Goal: Use online tool/utility: Use online tool/utility

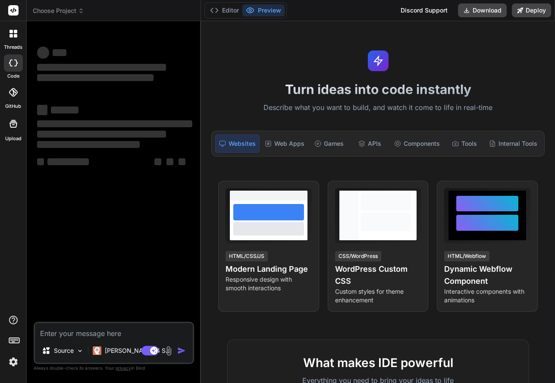
click at [13, 368] on img at bounding box center [13, 361] width 15 height 15
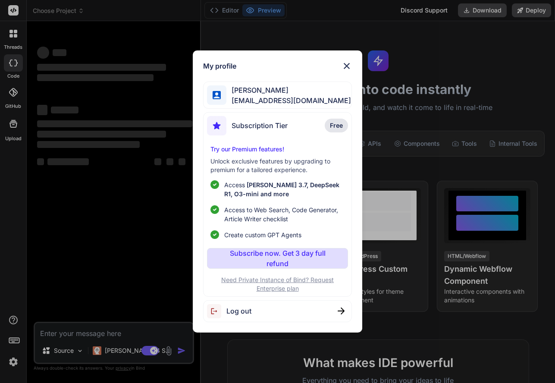
click at [261, 91] on span "[PERSON_NAME]" at bounding box center [288, 90] width 125 height 10
click at [350, 61] on img at bounding box center [346, 66] width 10 height 10
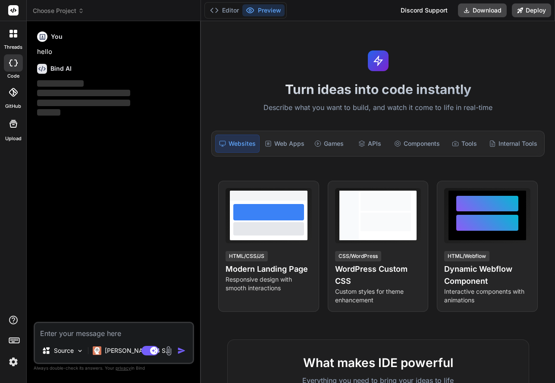
click at [67, 335] on textarea at bounding box center [114, 331] width 158 height 16
click at [13, 363] on img at bounding box center [13, 361] width 15 height 15
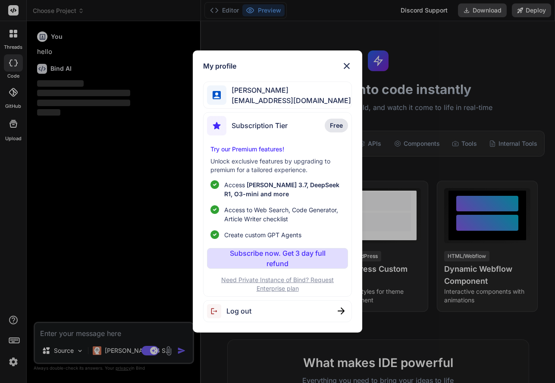
click at [231, 309] on span "Log out" at bounding box center [238, 311] width 25 height 10
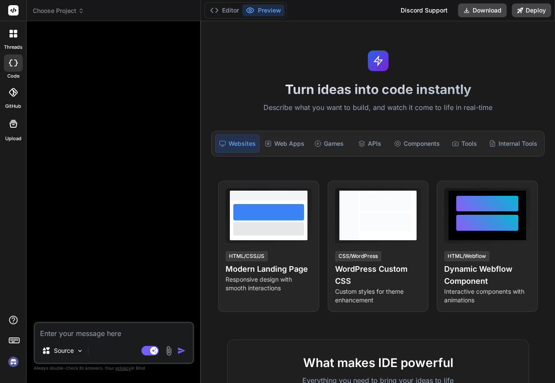
click at [9, 365] on img at bounding box center [13, 361] width 15 height 15
click at [12, 358] on img at bounding box center [13, 361] width 15 height 15
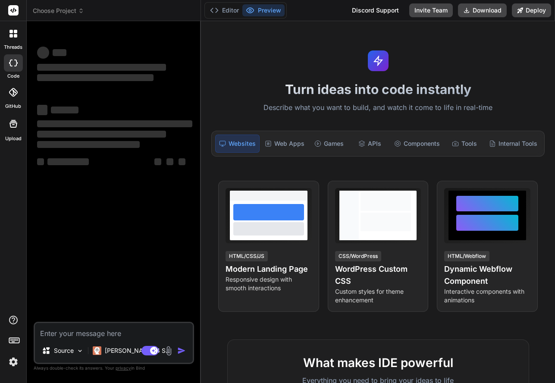
type textarea "x"
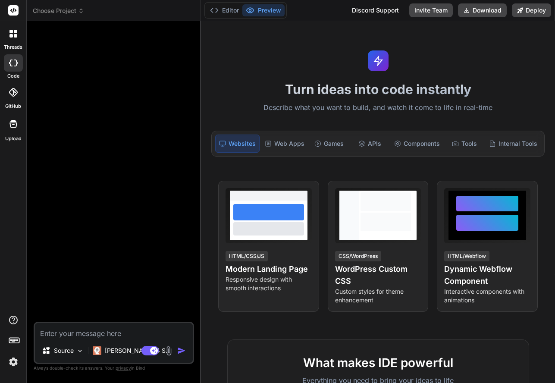
click at [76, 332] on textarea at bounding box center [114, 331] width 158 height 16
type textarea "c"
type textarea "x"
type textarea "cr"
type textarea "x"
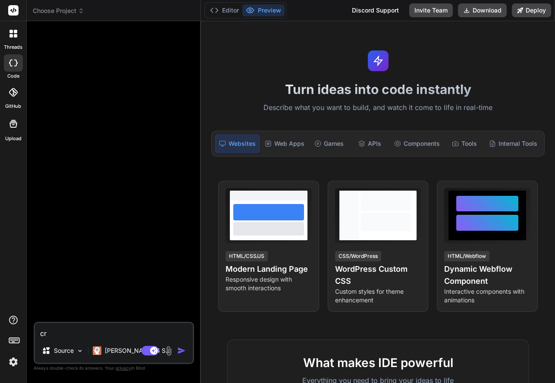
type textarea "cre"
type textarea "x"
type textarea "crea"
type textarea "x"
type textarea "creat"
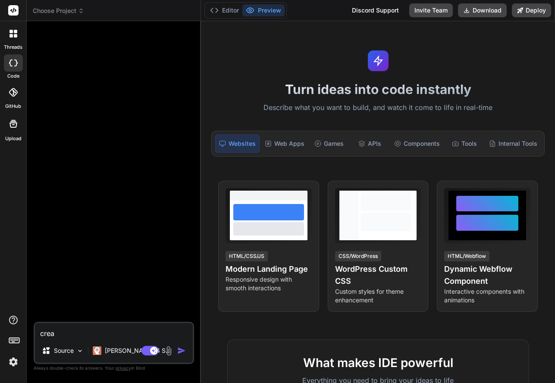
type textarea "x"
type textarea "create"
type textarea "x"
type textarea "create"
type textarea "x"
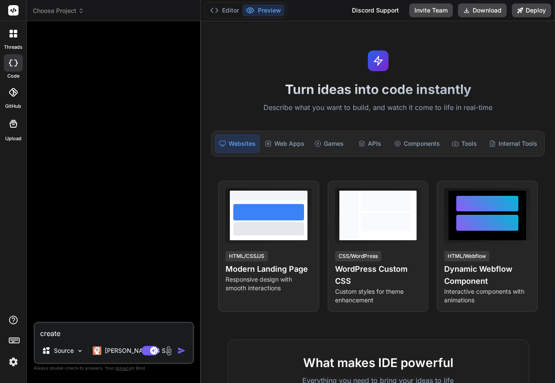
type textarea "create a"
type textarea "x"
type textarea "create a"
type textarea "x"
type textarea "create a"
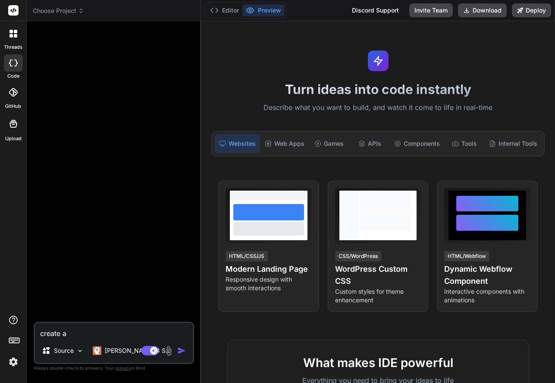
type textarea "x"
type textarea "create an"
type textarea "x"
type textarea "create an"
type textarea "x"
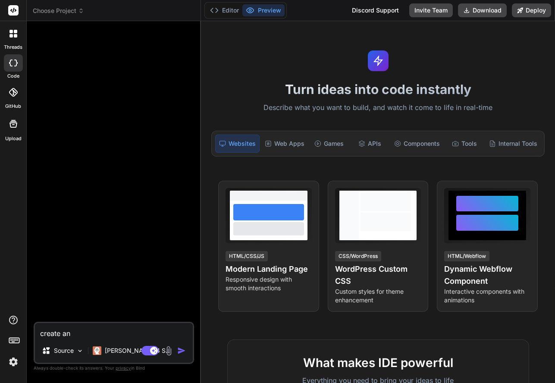
type textarea "create an i"
type textarea "x"
type textarea "create an in"
type textarea "x"
type textarea "create an inv"
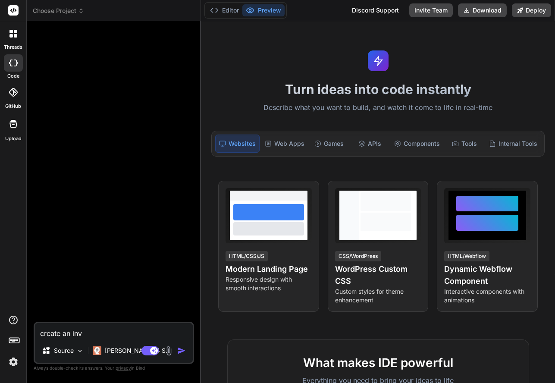
type textarea "x"
type textarea "create an inve"
type textarea "x"
type textarea "create an invet"
type textarea "x"
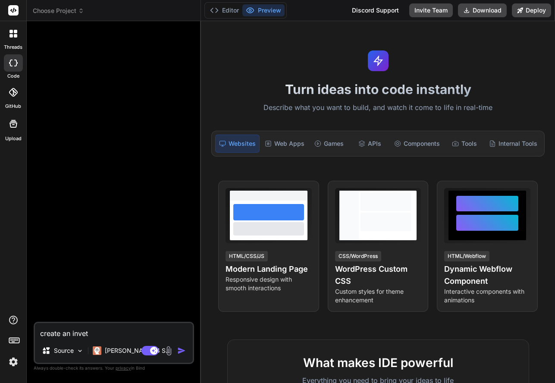
type textarea "create an invets"
type textarea "x"
type textarea "create an invetst"
type textarea "x"
type textarea "create an invetste"
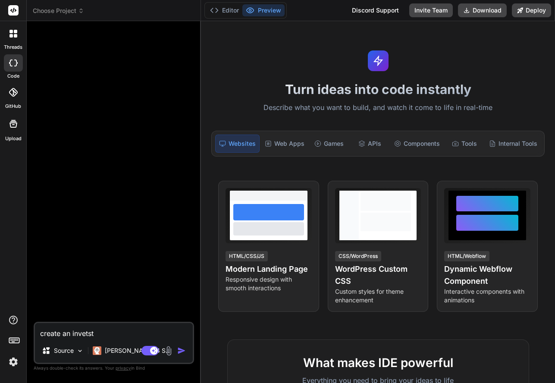
type textarea "x"
type textarea "create an invetstet"
type textarea "x"
type textarea "create an invetstetn"
type textarea "x"
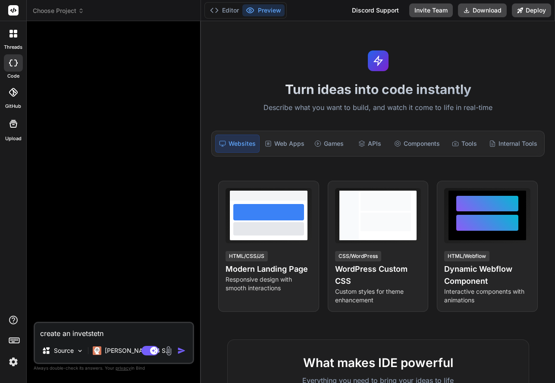
type textarea "create an invetstet"
type textarea "x"
type textarea "create an invetste"
type textarea "x"
type textarea "create an invetst"
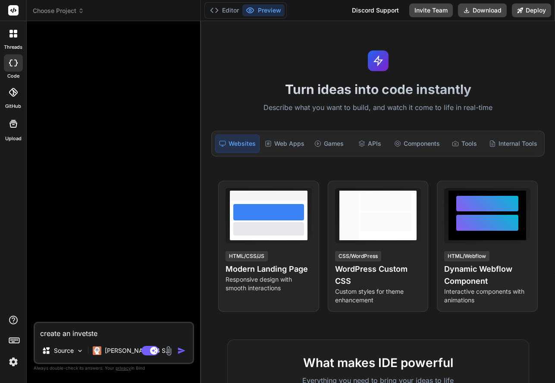
type textarea "x"
type textarea "create an invets"
type textarea "x"
type textarea "create an invet"
type textarea "x"
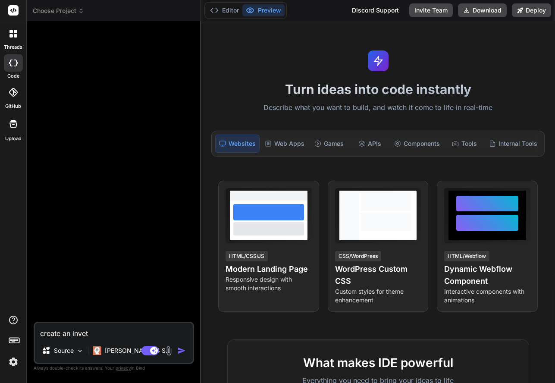
type textarea "create an inve"
type textarea "x"
type textarea "create an inves"
type textarea "x"
type textarea "create an invest"
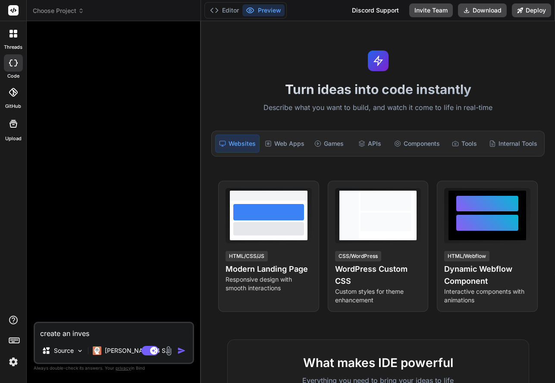
type textarea "x"
type textarea "create an investm"
type textarea "x"
type textarea "create an investme"
type textarea "x"
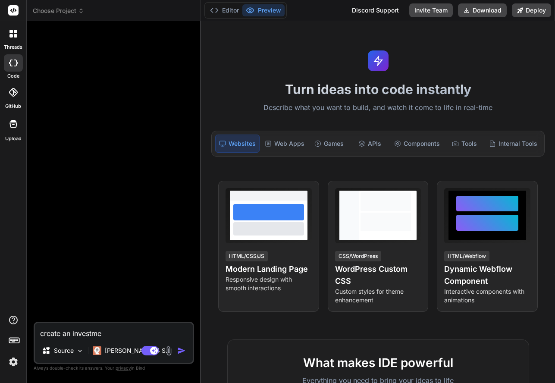
type textarea "create an investmen"
type textarea "x"
type textarea "create an investment"
type textarea "x"
type textarea "create an investment"
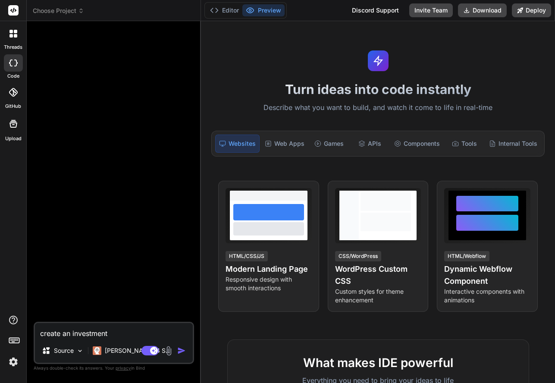
type textarea "x"
type textarea "create an investment c"
type textarea "x"
type textarea "create an investment ca"
type textarea "x"
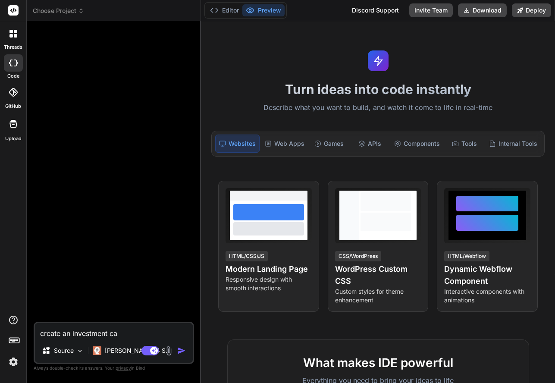
type textarea "create an investment cal"
type textarea "x"
type textarea "create an investment calc"
type textarea "x"
type textarea "create an investment calcu"
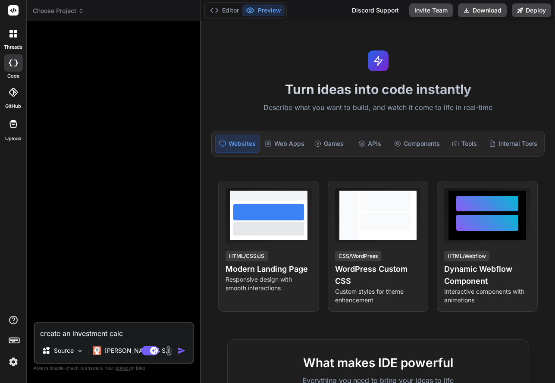
type textarea "x"
type textarea "create an investment calcua"
type textarea "x"
type textarea "create an investment calcual"
type textarea "x"
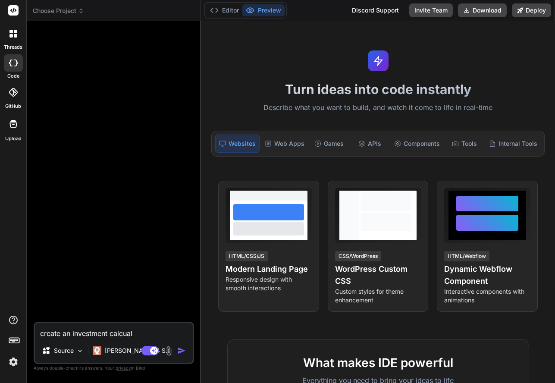
type textarea "create an investment calcualt"
type textarea "x"
type textarea "create an investment calcualto"
type textarea "x"
type textarea "create an investment calcualtor"
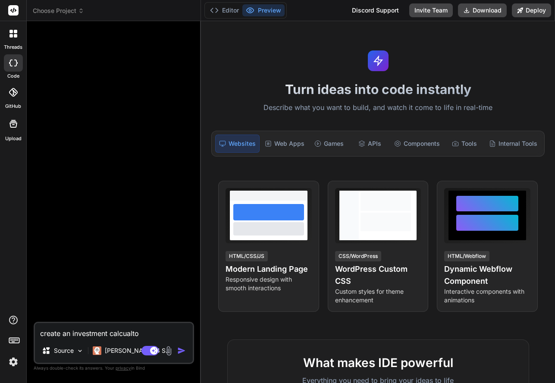
type textarea "x"
type textarea "create an investment calcualtor"
type textarea "x"
type textarea "create an investment calcualtor w"
type textarea "x"
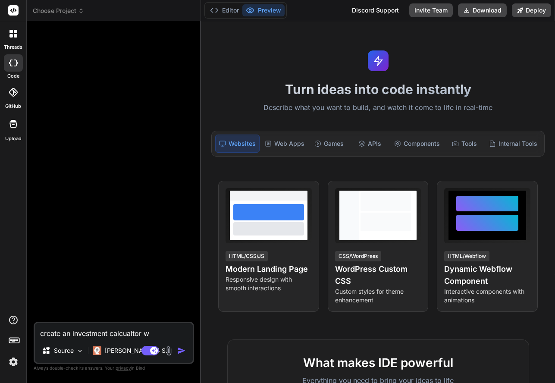
type textarea "create an investment calcualtor wi"
type textarea "x"
type textarea "create an investment calcualtor wit"
type textarea "x"
type textarea "create an investment calcualtor with"
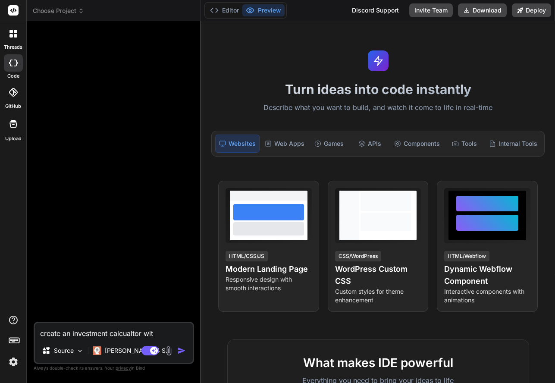
type textarea "x"
type textarea "create an investment calcualtor with"
type textarea "x"
type textarea "create an investment calcualtor with t"
type textarea "x"
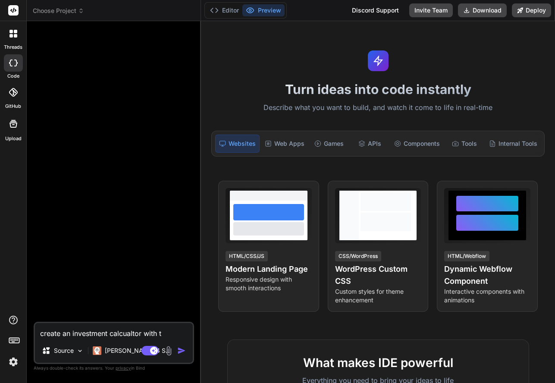
type textarea "create an investment calcualtor with th"
type textarea "x"
type textarea "create an investment calcualtor with the"
type textarea "x"
type textarea "create an investment calcualtor with the"
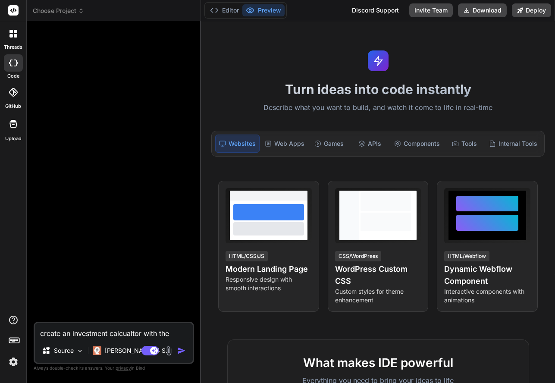
type textarea "x"
type textarea "create an investment calcualtor with the a"
type textarea "x"
type textarea "create an investment calcualtor with the ab"
type textarea "x"
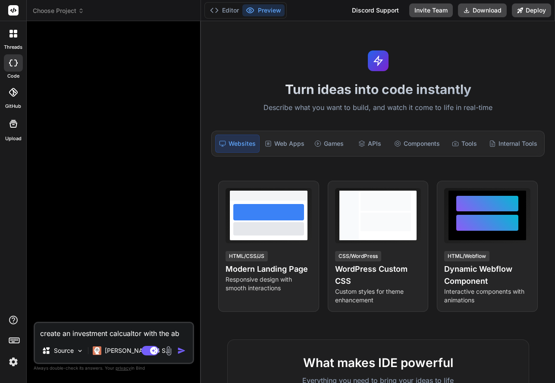
type textarea "create an investment calcualtor with the abi"
type textarea "x"
type textarea "create an investment calcualtor with the abil"
type textarea "x"
type textarea "create an investment calcualtor with the abili"
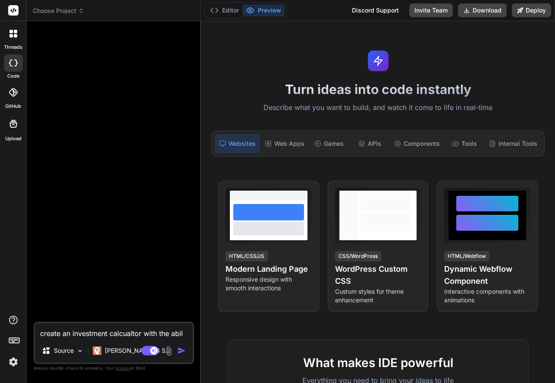
type textarea "x"
type textarea "create an investment calcualtor with the abilit"
type textarea "x"
type textarea "create an investment calcualtor with the abilit"
type textarea "x"
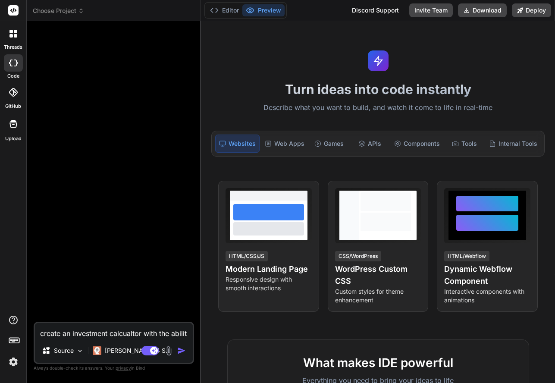
type textarea "create an investment calcualtor with the abilit t"
type textarea "x"
type textarea "create an investment calcualtor with the abilit to"
type textarea "x"
type textarea "create an investment calcualtor with the abilit to"
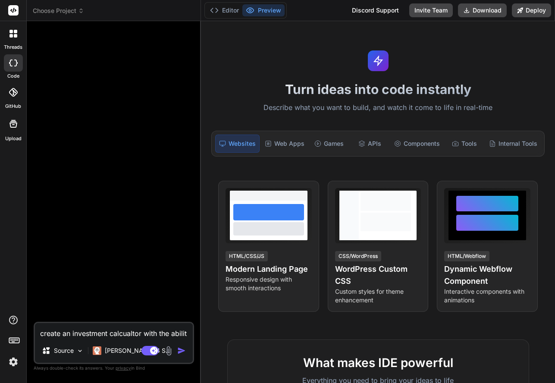
type textarea "x"
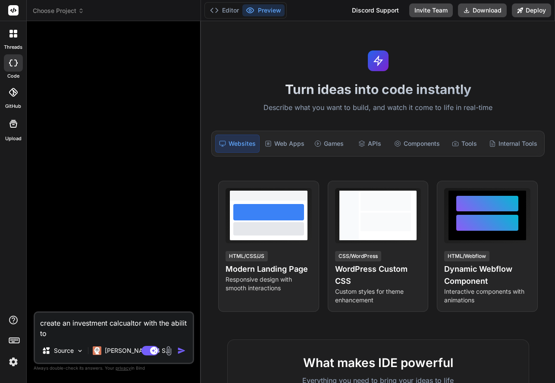
type textarea "create an investment calcualtor with the abilit to"
type textarea "x"
type textarea "create an investment calcualtor with the abilit to"
type textarea "x"
type textarea "create an investment calcualtor with the abilit to"
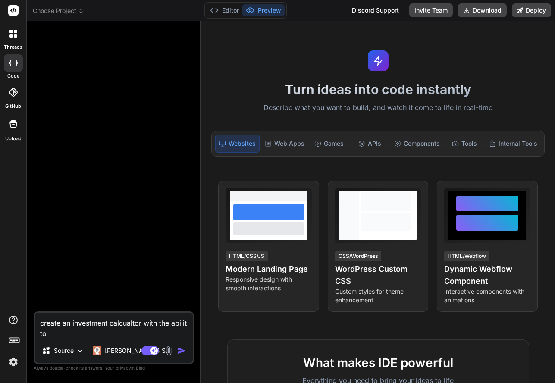
type textarea "x"
type textarea "create an investment calcualtor with the abilit to"
type textarea "x"
type textarea "create an investment calcualtor with the abilit to i"
type textarea "x"
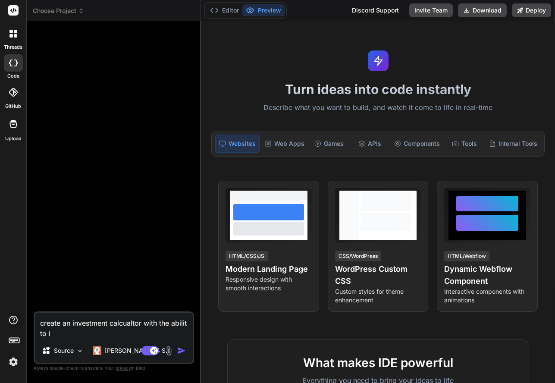
type textarea "create an investment calcualtor with the abilit to in"
type textarea "x"
type textarea "create an investment calcualtor with the abilit to inp"
type textarea "x"
type textarea "create an investment calcualtor with the abilit to inpu"
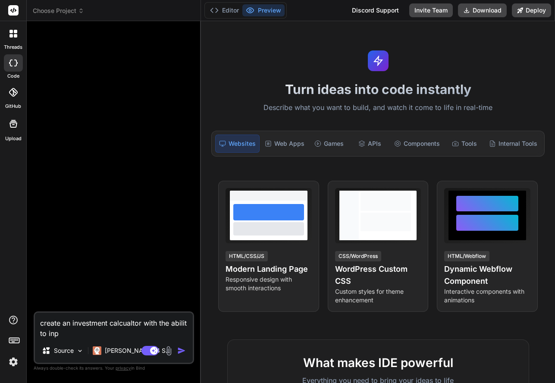
type textarea "x"
type textarea "create an investment calcualtor with the abilit to input"
type textarea "x"
click at [71, 332] on textarea "create an investment calcualtor with the abilit to inp" at bounding box center [114, 326] width 158 height 26
type textarea "create an investment calcualtor with the abilit to input"
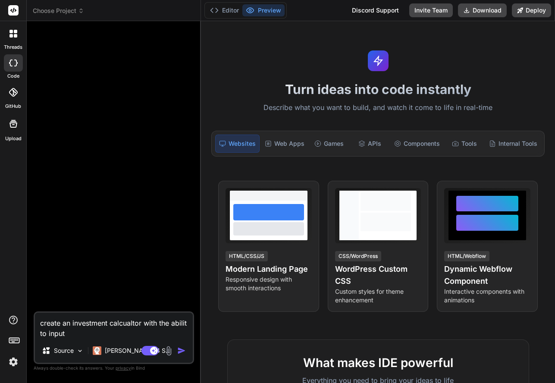
type textarea "x"
type textarea "create an investment calcualtor with the abilit to input c"
type textarea "x"
type textarea "create an investment calcualtor with the abilit to input co"
type textarea "x"
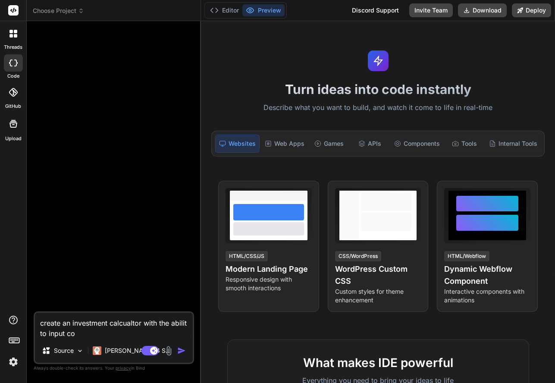
type textarea "create an investment calcualtor with the abilit to input cou"
type textarea "x"
type textarea "create an investment calcualtor with the abilit to input coun"
type textarea "x"
type textarea "create an investment calcualtor with the abilit to input cou"
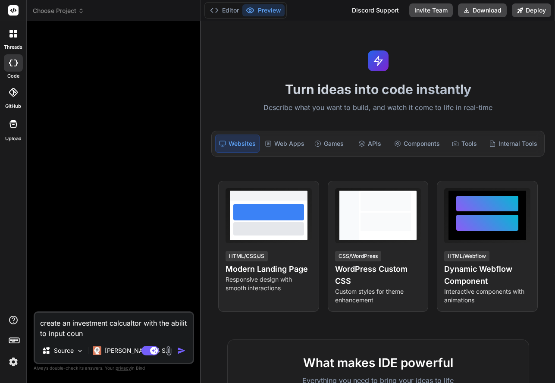
type textarea "x"
type textarea "create an investment calcualtor with the abilit to input co"
type textarea "x"
type textarea "create an investment calcualtor with the abilit to input com"
type textarea "x"
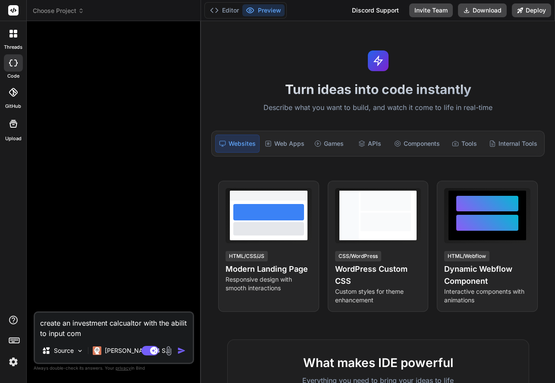
type textarea "create an investment calcualtor with the abilit to input comp"
type textarea "x"
type textarea "create an investment calcualtor with the abilit to input compo"
type textarea "x"
type textarea "create an investment calcualtor with the abilit to input compou"
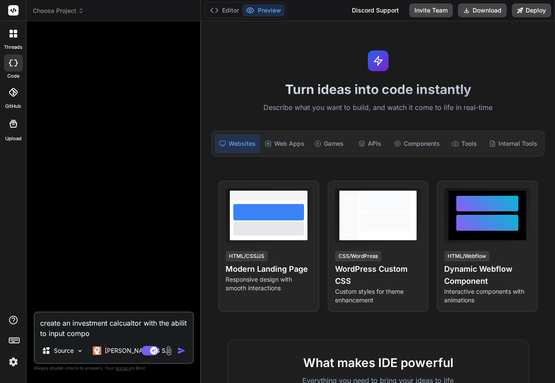
type textarea "x"
type textarea "create an investment calcualtor with the abilit to input compoun"
type textarea "x"
type textarea "create an investment calcualtor with the abilit to input compound"
type textarea "x"
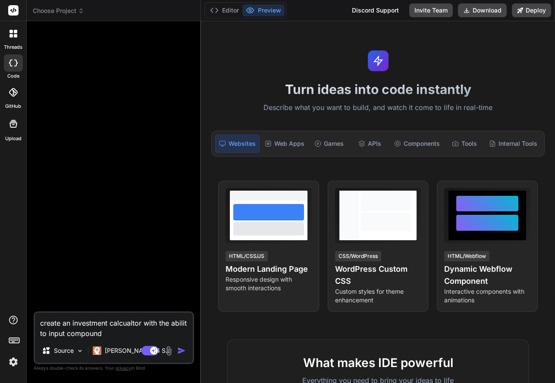
type textarea "create an investment calcualtor with the abilit to input compoundi"
type textarea "x"
type textarea "create an investment calcualtor with the abilit to input compoundin"
type textarea "x"
type textarea "create an investment calcualtor with the abilit to input compounding"
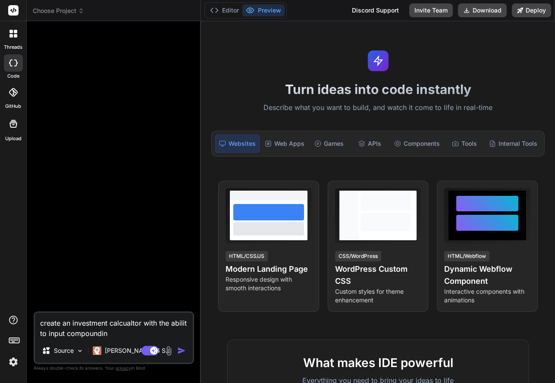
type textarea "x"
type textarea "create an investment calcualtor with the abilit to input compounding"
type textarea "x"
type textarea "create an investment calcualtor with the abilit to input compounding w"
type textarea "x"
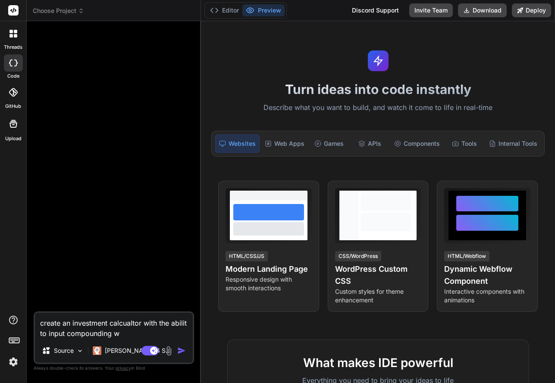
type textarea "create an investment calcualtor with the abilit to input compounding wi"
type textarea "x"
type textarea "create an investment calcualtor with the abilit to input compounding wir"
type textarea "x"
type textarea "create an investment calcualtor with the abilit to input compounding [PERSON_NA…"
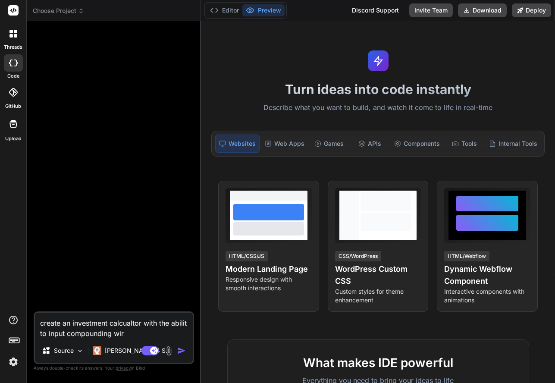
type textarea "x"
type textarea "create an investment calcualtor with the abilit to input compounding [PERSON_NA…"
type textarea "x"
type textarea "create an investment calcualtor with the abilit to input compounding [PERSON_NA…"
type textarea "x"
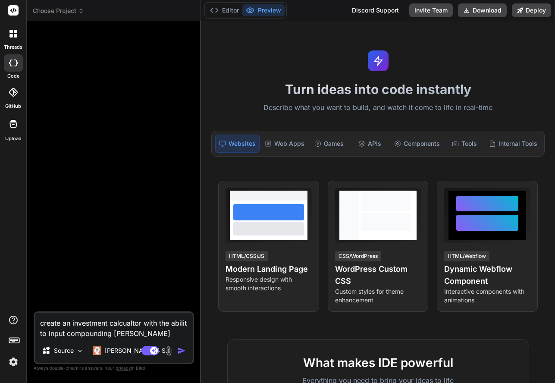
type textarea "create an investment calcualtor with the abilit to input compounding wir"
type textarea "x"
type textarea "create an investment calcualtor with the abilit to input compounding wi"
type textarea "x"
type textarea "create an investment calcualtor with the abilit to input compounding wit"
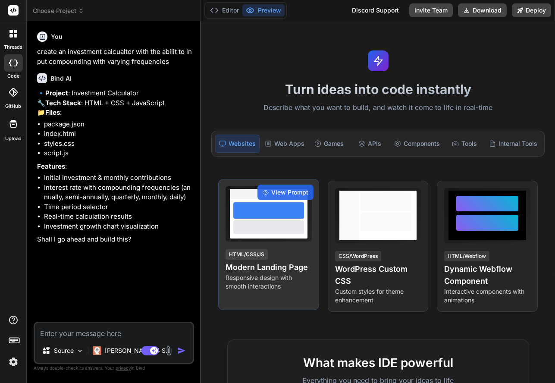
scroll to position [110, 0]
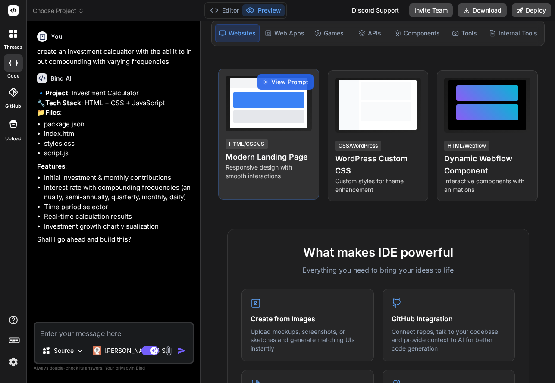
click at [266, 185] on div "View Prompt HTML/CSS/JS Modern Landing Page Responsive design with smooth inter…" at bounding box center [268, 134] width 101 height 131
click at [261, 111] on div at bounding box center [269, 108] width 78 height 40
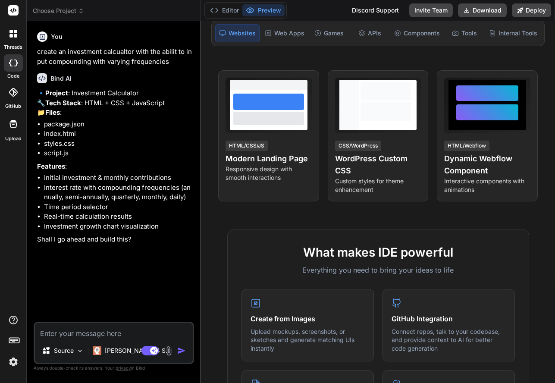
scroll to position [62, 0]
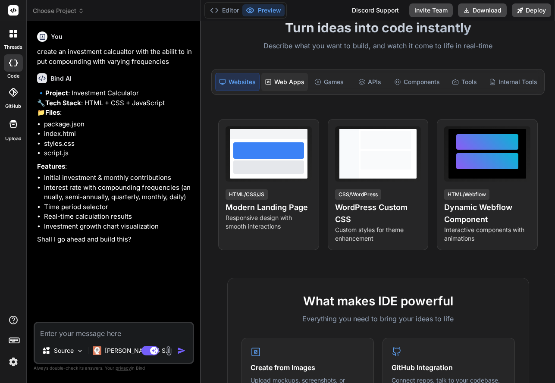
click at [279, 82] on div "Web Apps" at bounding box center [284, 82] width 47 height 18
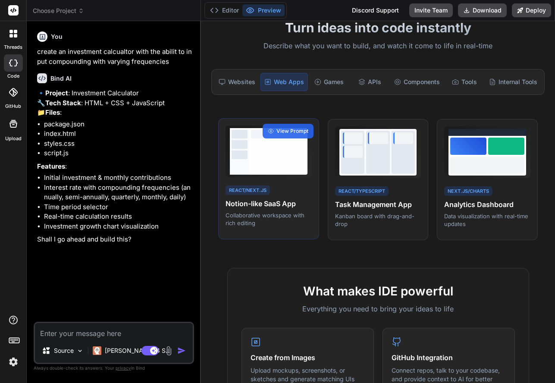
click at [277, 172] on div at bounding box center [278, 151] width 58 height 47
click at [279, 128] on span "View Prompt" at bounding box center [292, 131] width 32 height 8
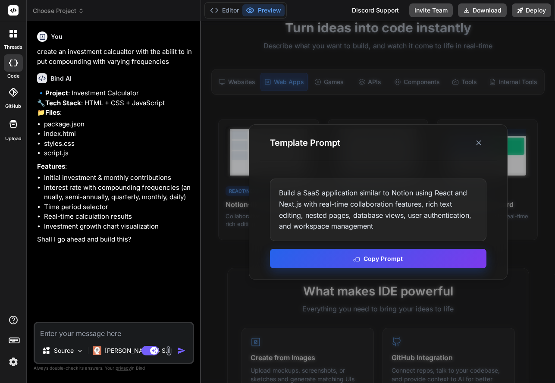
click at [354, 261] on icon at bounding box center [356, 258] width 7 height 7
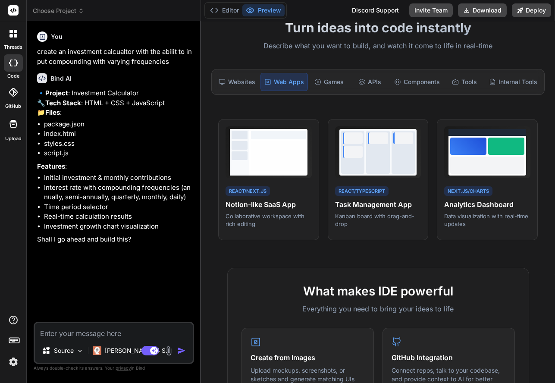
click at [98, 334] on textarea at bounding box center [114, 331] width 158 height 16
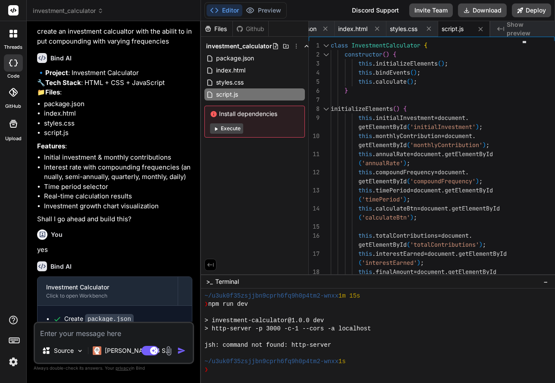
scroll to position [164, 0]
click at [222, 132] on button "Execute" at bounding box center [226, 128] width 33 height 10
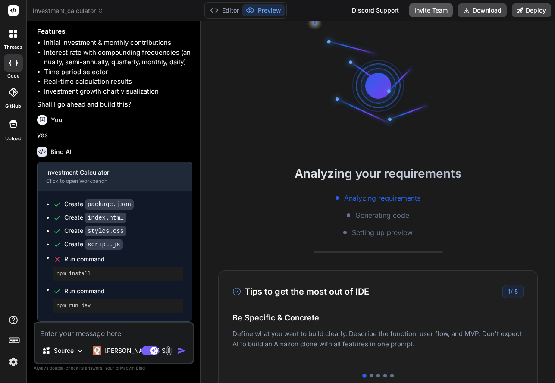
scroll to position [148, 0]
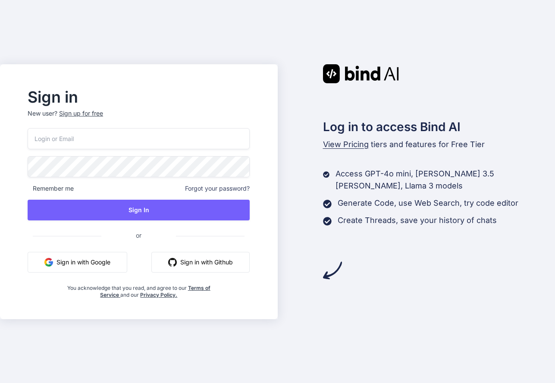
click at [94, 256] on button "Sign in with Google" at bounding box center [78, 262] width 100 height 21
click at [72, 266] on button "Sign in with Google" at bounding box center [78, 262] width 100 height 21
